Goal: Information Seeking & Learning: Learn about a topic

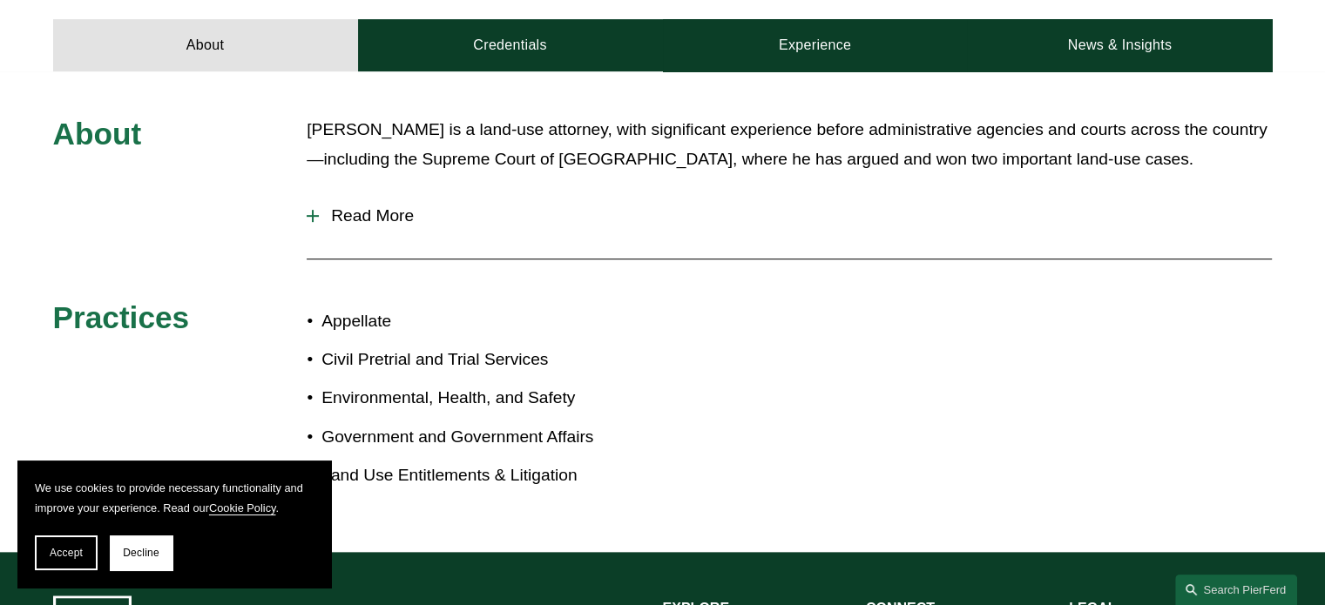
click at [335, 193] on button "Read More" at bounding box center [789, 215] width 965 height 45
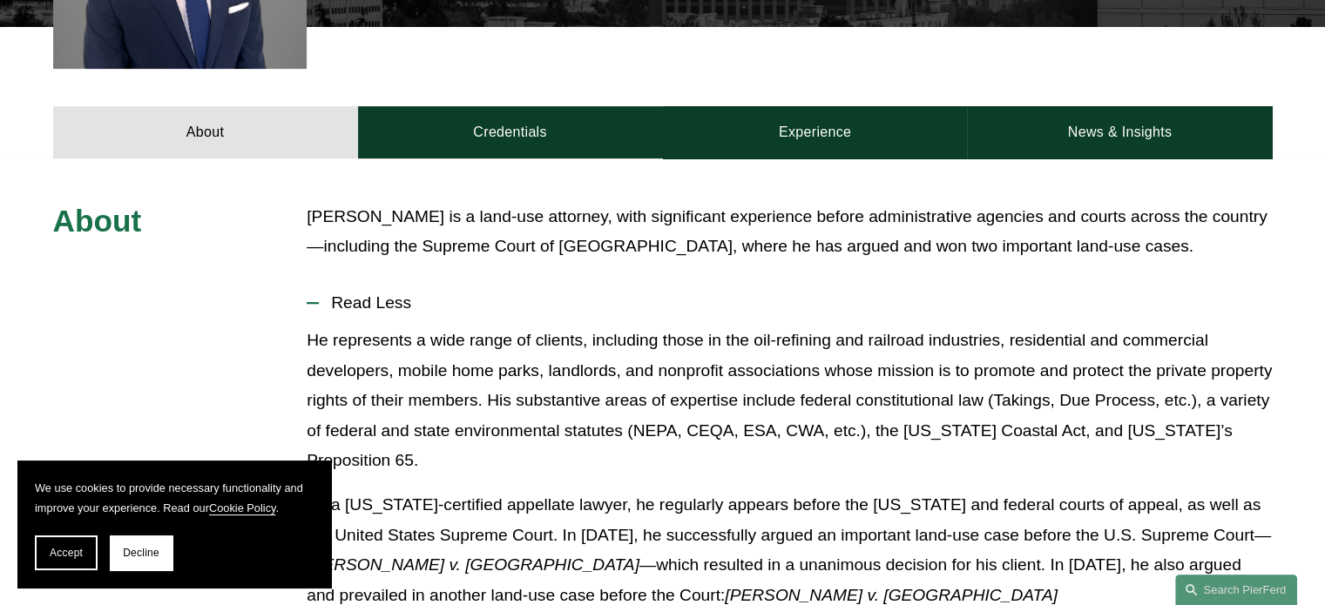
scroll to position [793, 0]
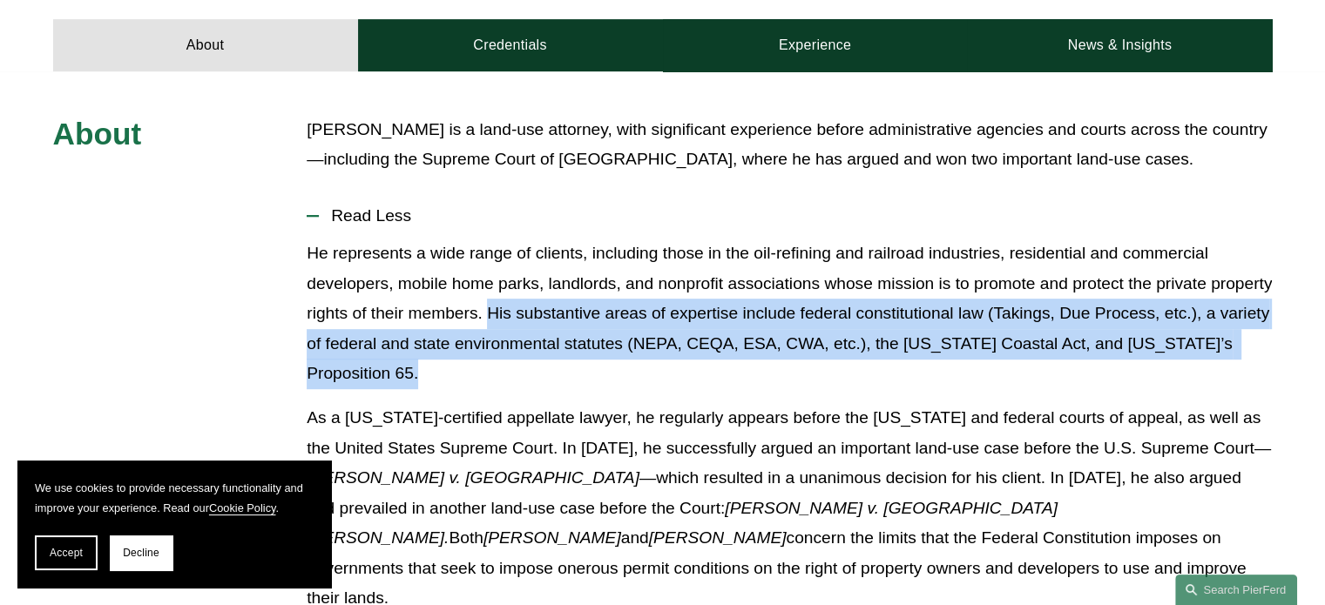
drag, startPoint x: 551, startPoint y: 296, endPoint x: 418, endPoint y: 354, distance: 144.4
click at [418, 354] on p "He represents a wide range of clients, including those in the oil-refining and …" at bounding box center [789, 314] width 965 height 151
copy p "His substantive areas of expertise include federal constitutional law (Takings,…"
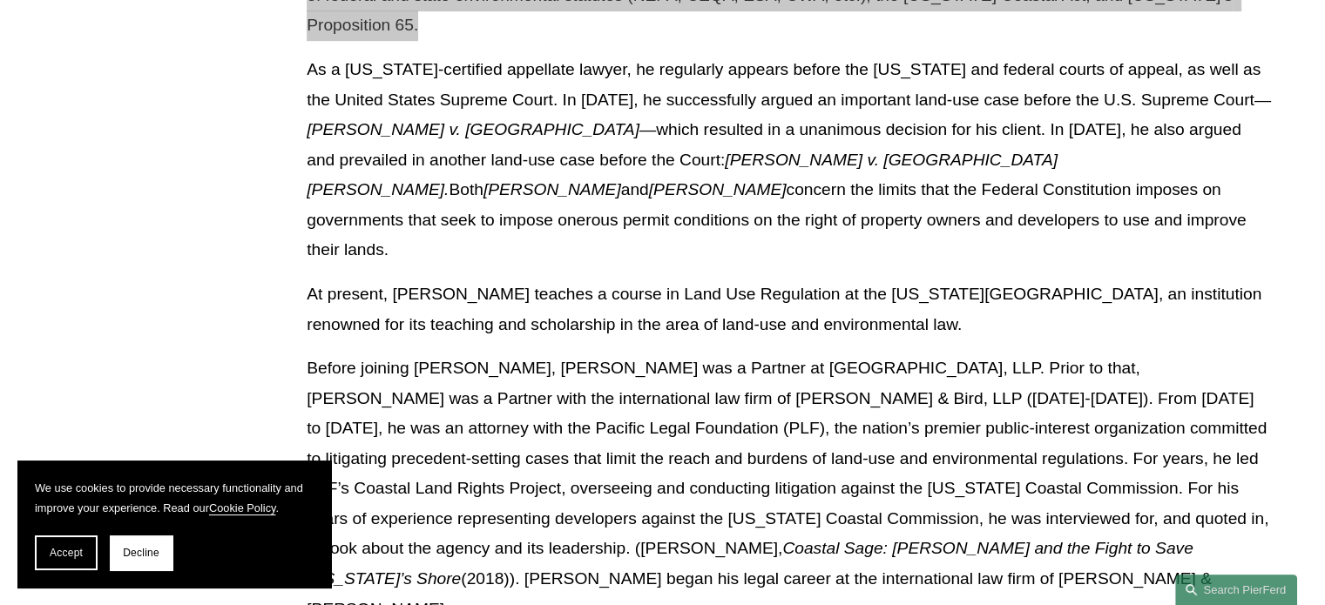
scroll to position [1315, 0]
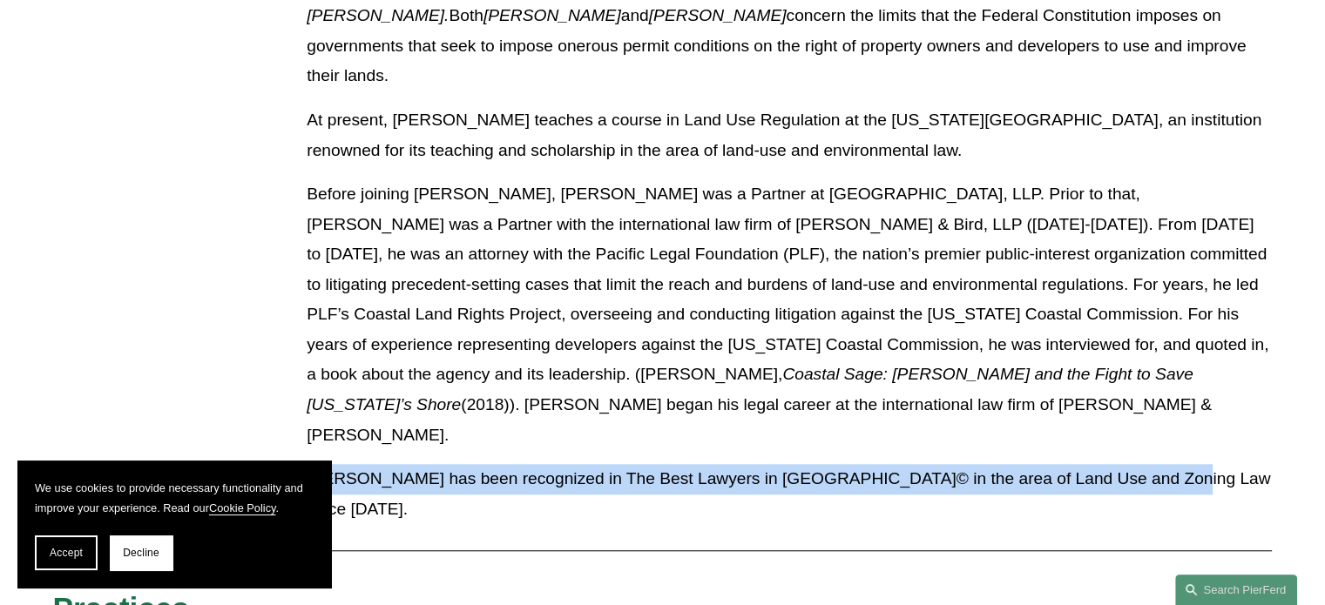
drag, startPoint x: 304, startPoint y: 402, endPoint x: 1146, endPoint y: 397, distance: 842.4
click at [1146, 397] on div "About [PERSON_NAME] is a land-use attorney, with significant experience before …" at bounding box center [662, 195] width 1325 height 1207
copy p "[PERSON_NAME] has been recognized in The Best Lawyers in [GEOGRAPHIC_DATA]© in …"
click at [345, 464] on p "[PERSON_NAME] has been recognized in The Best Lawyers in [GEOGRAPHIC_DATA]© in …" at bounding box center [789, 494] width 965 height 60
drag, startPoint x: 346, startPoint y: 398, endPoint x: 1143, endPoint y: 402, distance: 797.1
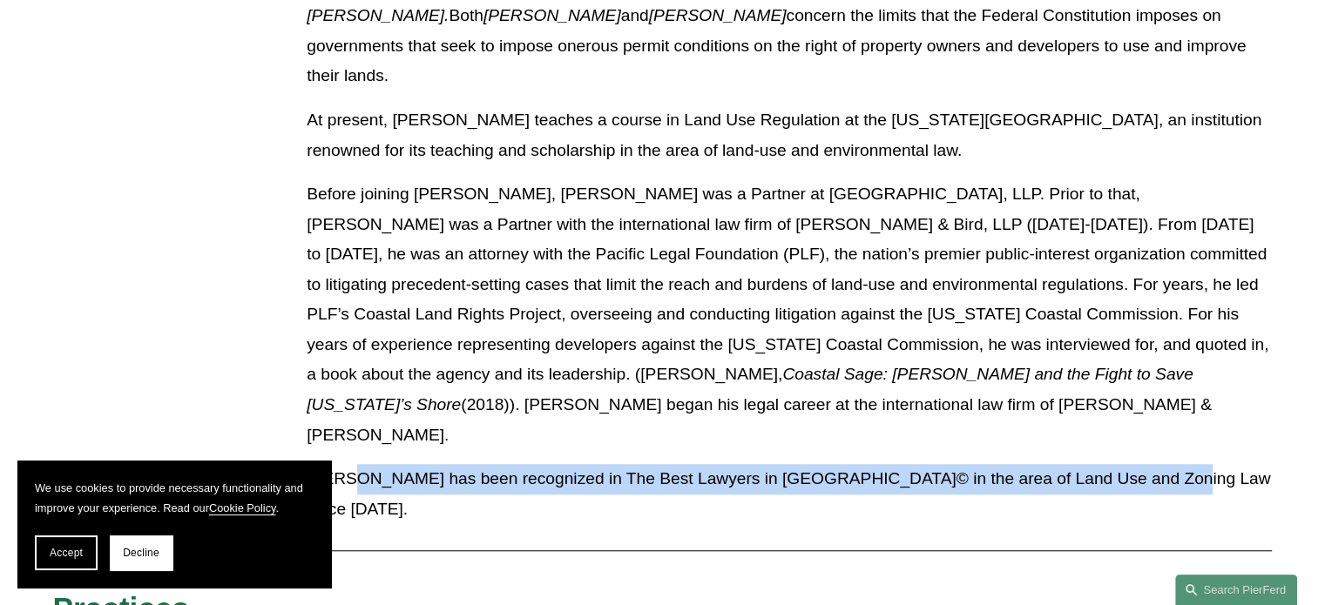
click at [1143, 464] on p "[PERSON_NAME] has been recognized in The Best Lawyers in [GEOGRAPHIC_DATA]© in …" at bounding box center [789, 494] width 965 height 60
copy p "has been recognized in The Best Lawyers in [GEOGRAPHIC_DATA]© in the area of La…"
